Goal: Check status: Check status

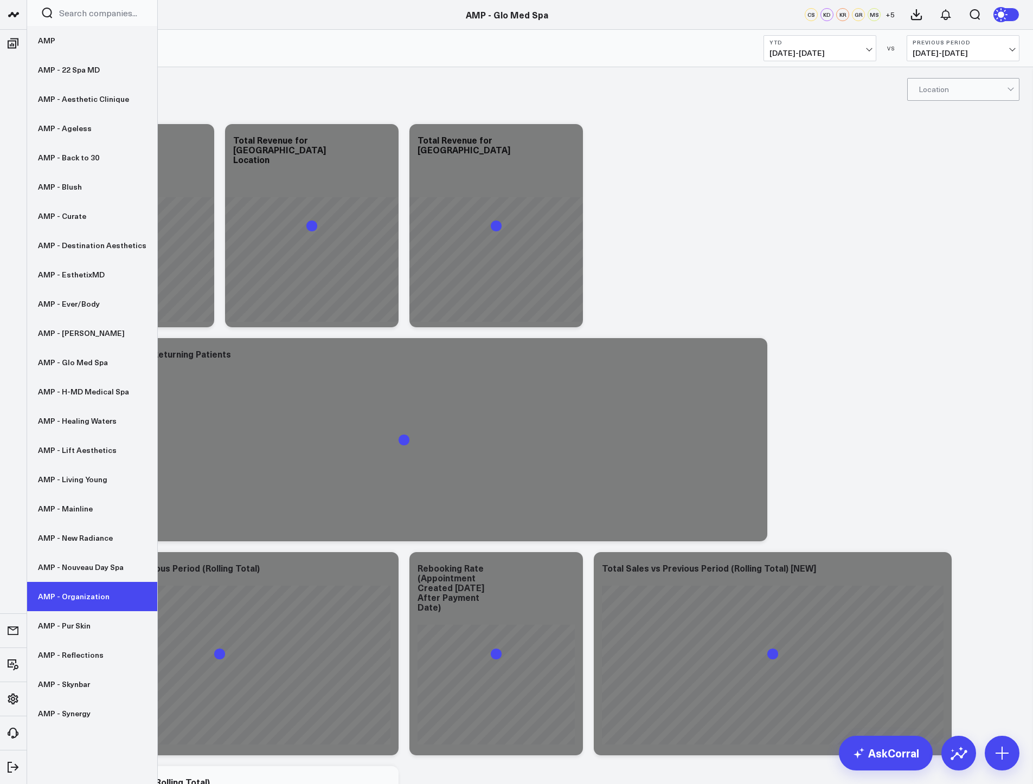
click at [75, 589] on link "AMP - Organization" at bounding box center [92, 596] width 130 height 29
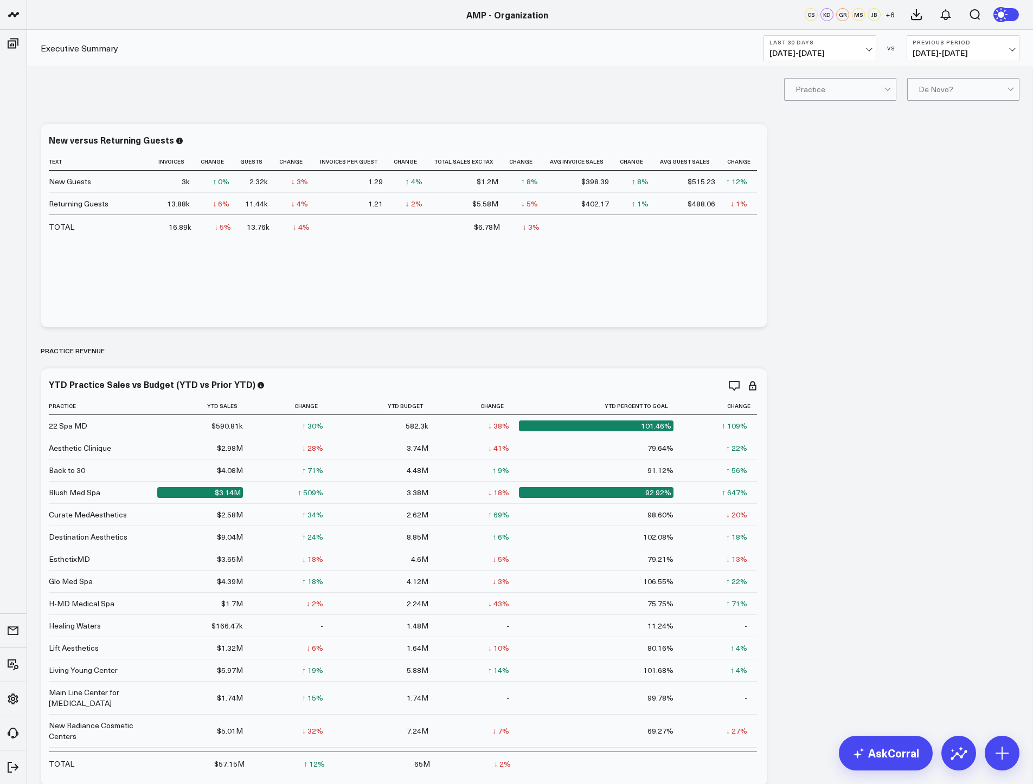
click at [841, 55] on span "[DATE] - [DATE]" at bounding box center [819, 53] width 101 height 9
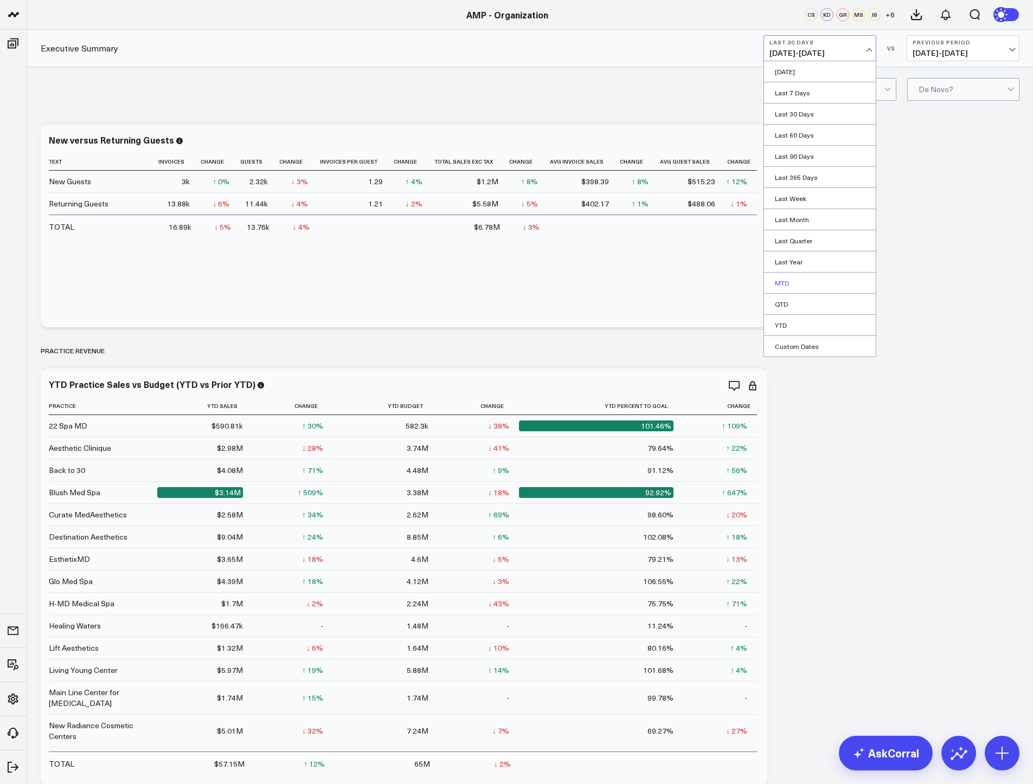
click at [811, 280] on link "MTD" at bounding box center [820, 283] width 112 height 21
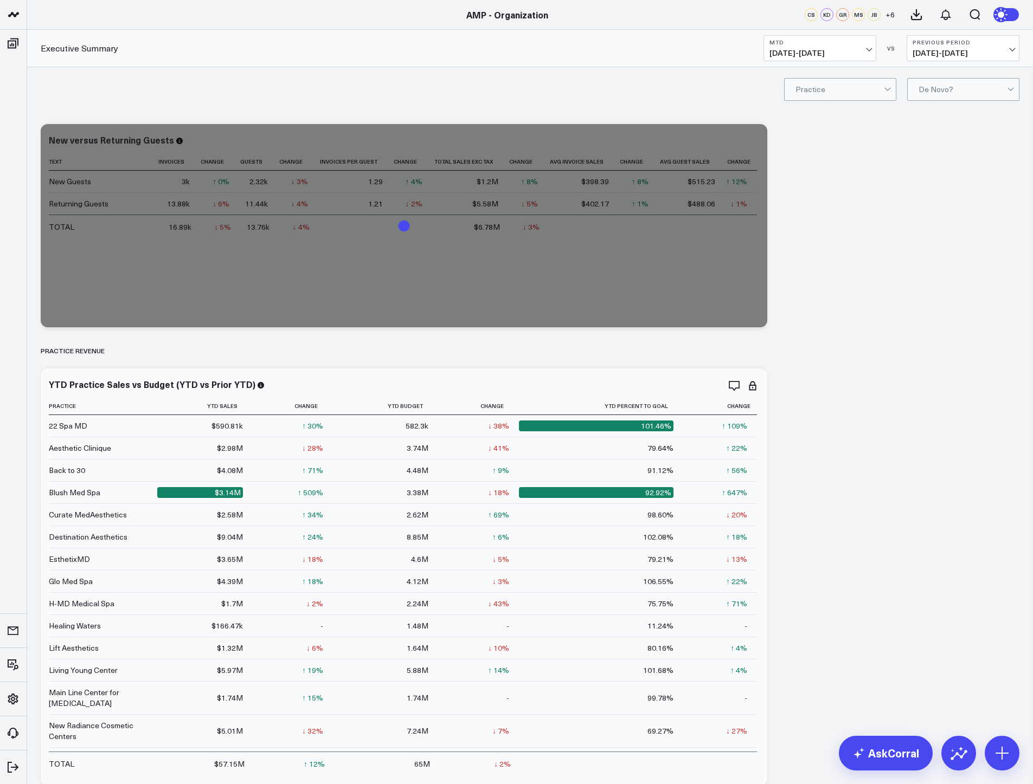
click at [938, 49] on span "[DATE] - [DATE]" at bounding box center [962, 53] width 101 height 9
click at [945, 119] on link "YoY" at bounding box center [963, 114] width 112 height 21
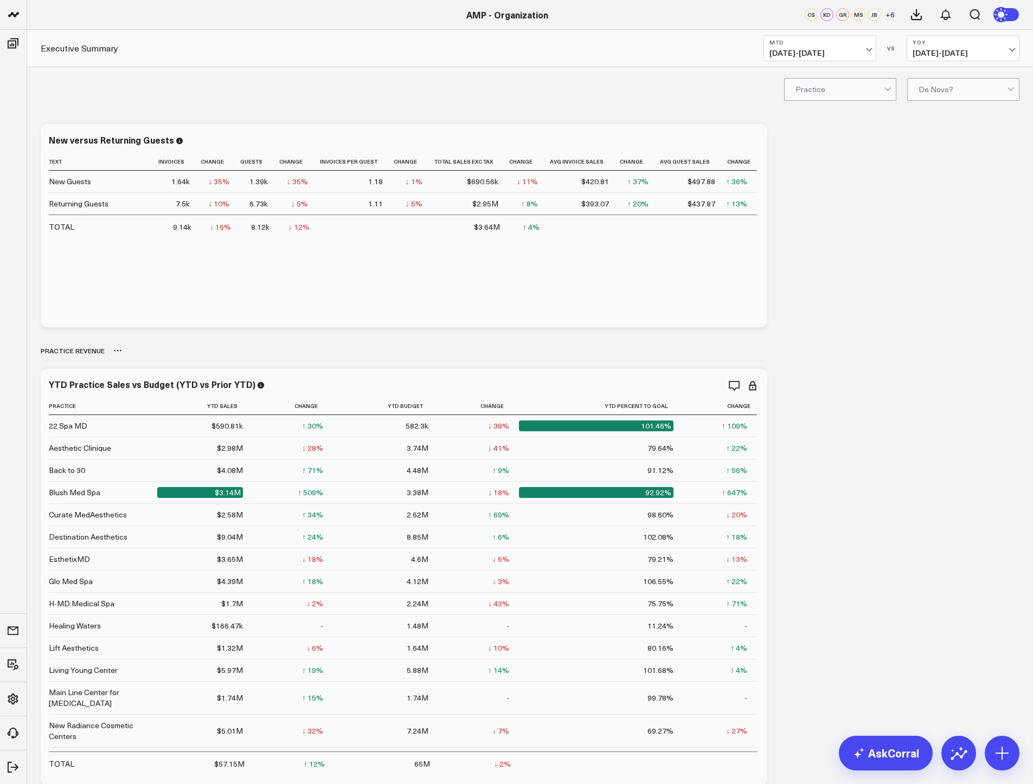
click at [502, 359] on div "PRACTICE REVENUE" at bounding box center [530, 350] width 978 height 25
